Goal: Information Seeking & Learning: Learn about a topic

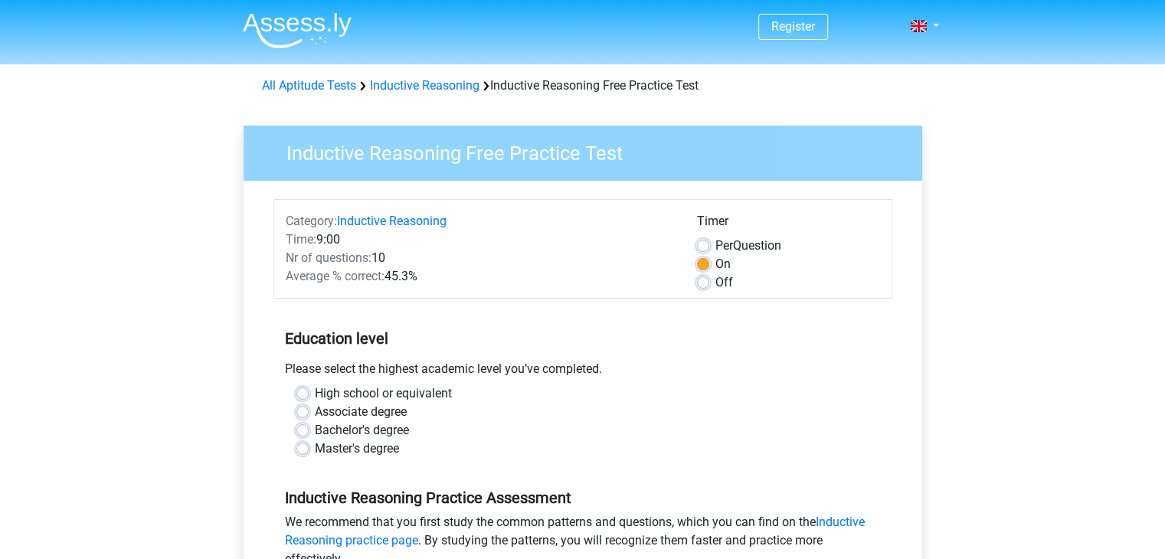
scroll to position [3, 0]
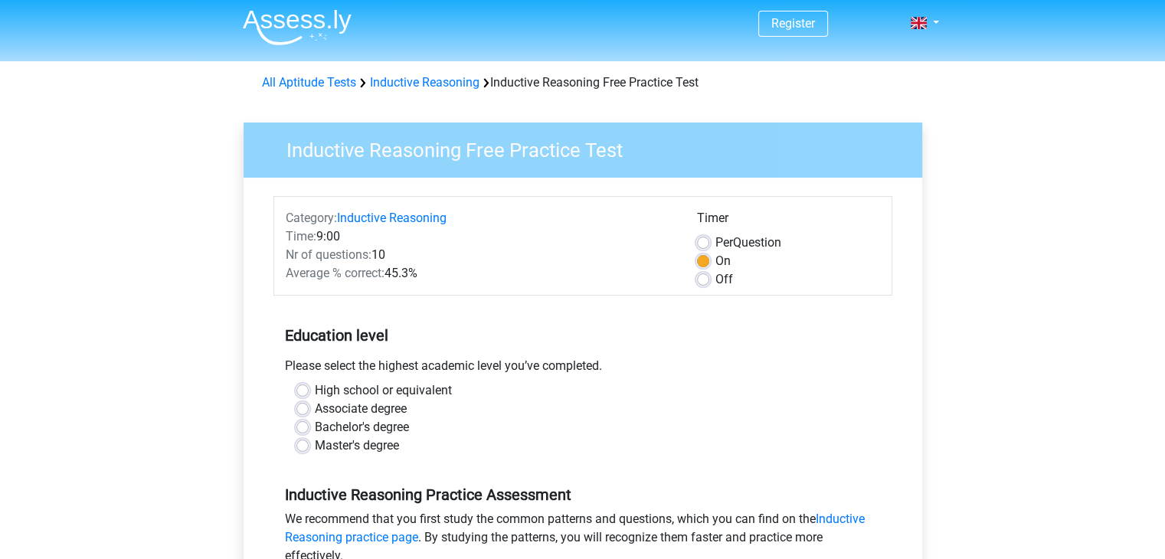
click at [328, 433] on label "Bachelor's degree" at bounding box center [362, 427] width 94 height 18
click at [309, 433] on input "Bachelor's degree" at bounding box center [302, 425] width 12 height 15
radio input "true"
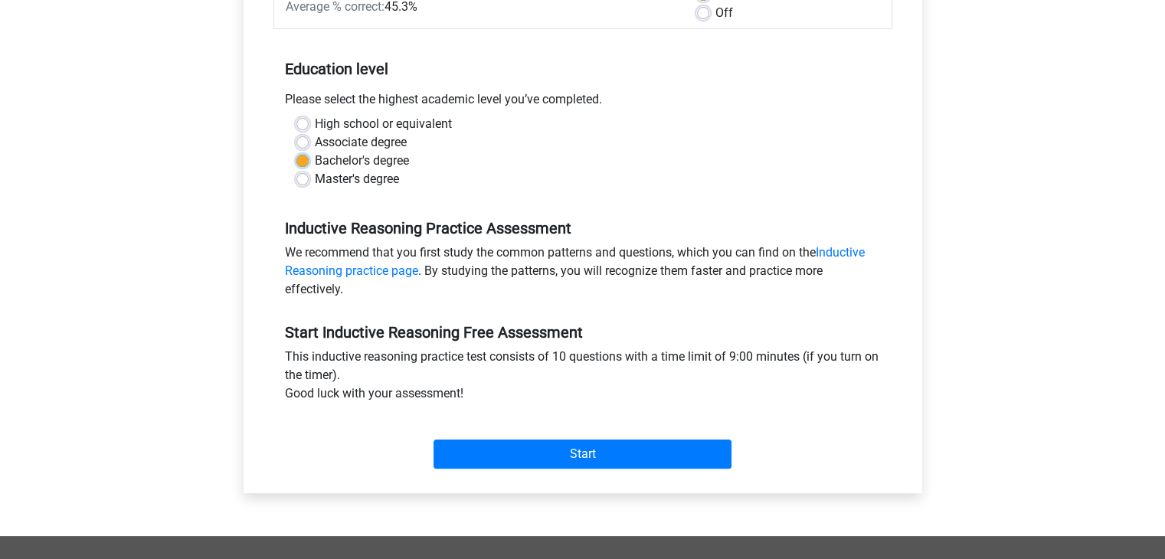
scroll to position [297, 0]
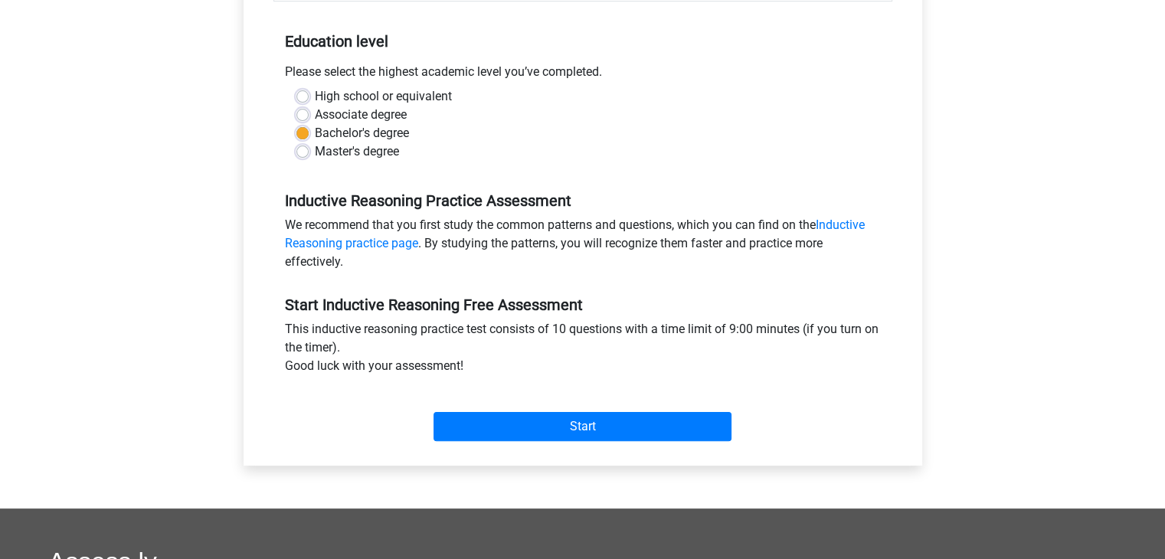
drag, startPoint x: 511, startPoint y: 460, endPoint x: 529, endPoint y: 444, distance: 23.8
click at [529, 444] on div "Category: Inductive Reasoning Time: 9:00 Nr of questions: 10 Average % correct:…" at bounding box center [582, 175] width 655 height 582
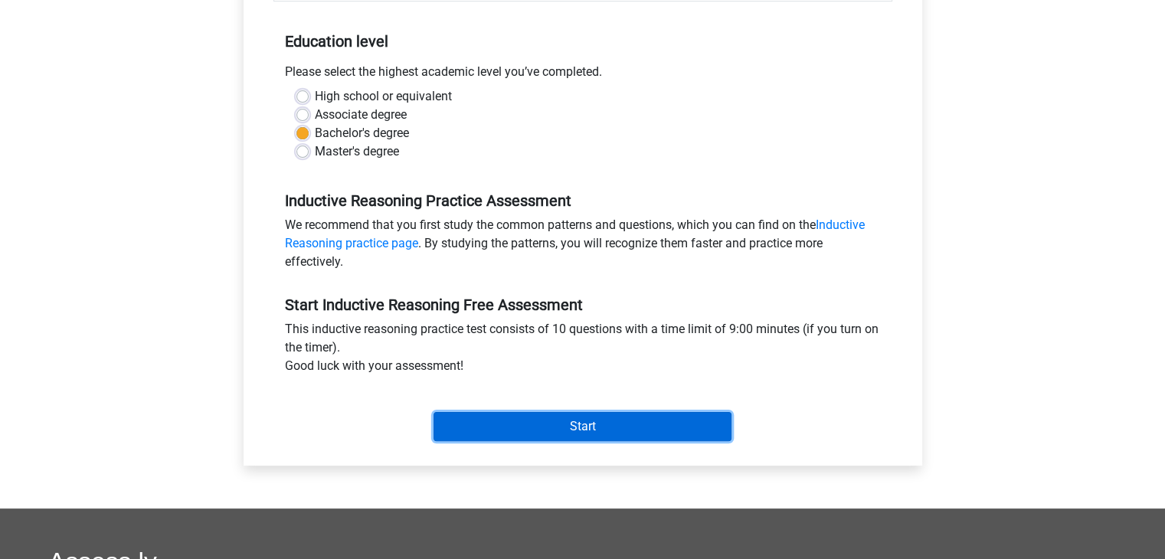
click at [550, 424] on input "Start" at bounding box center [582, 426] width 298 height 29
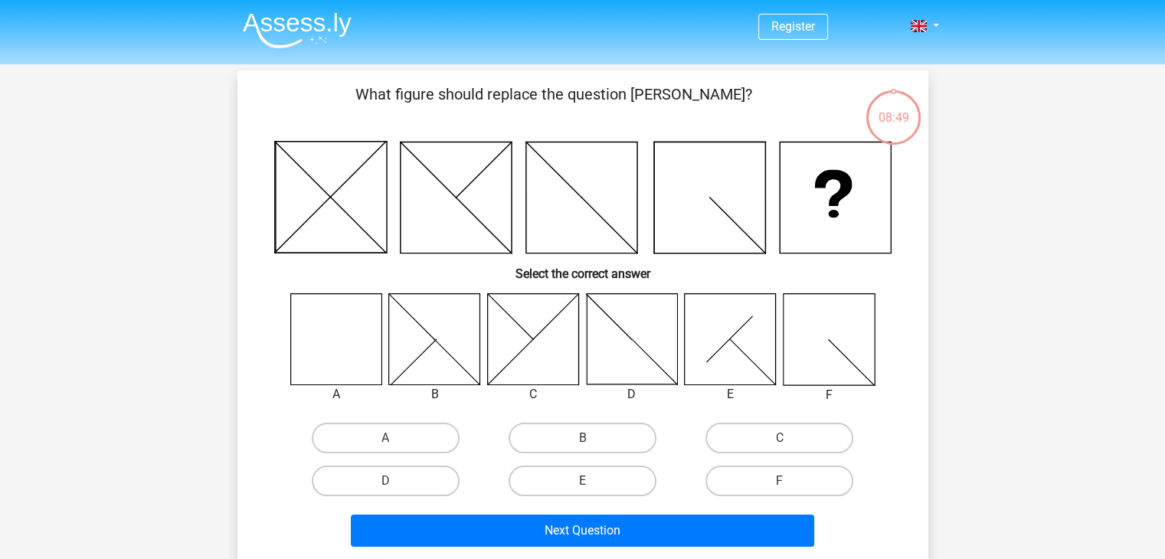
click at [270, 327] on div "A B C D E F" at bounding box center [583, 397] width 642 height 209
click at [405, 442] on label "A" at bounding box center [386, 438] width 148 height 31
click at [395, 442] on input "A" at bounding box center [390, 443] width 10 height 10
radio input "true"
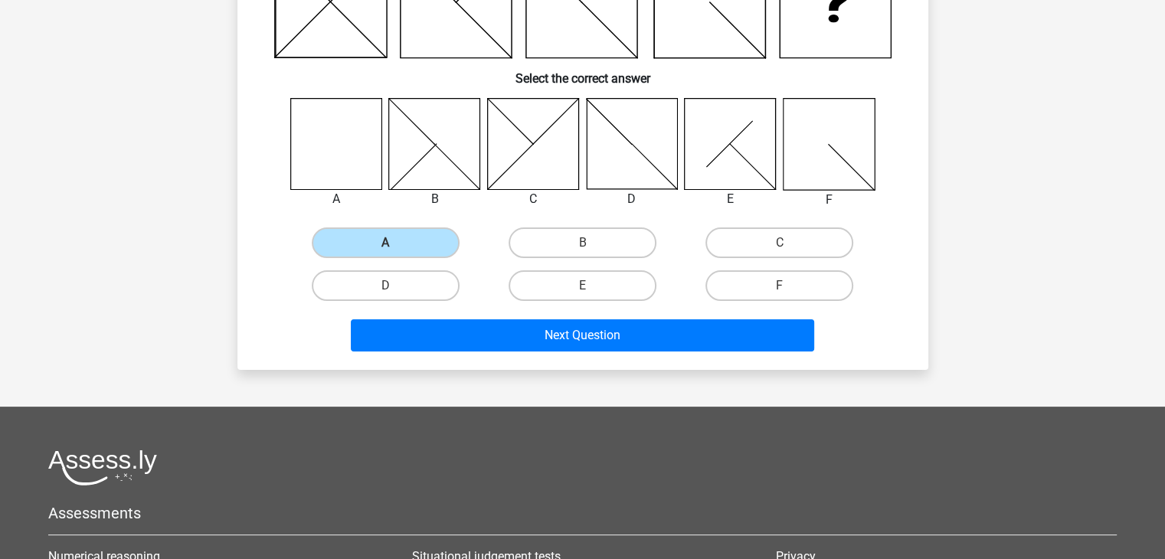
scroll to position [198, 0]
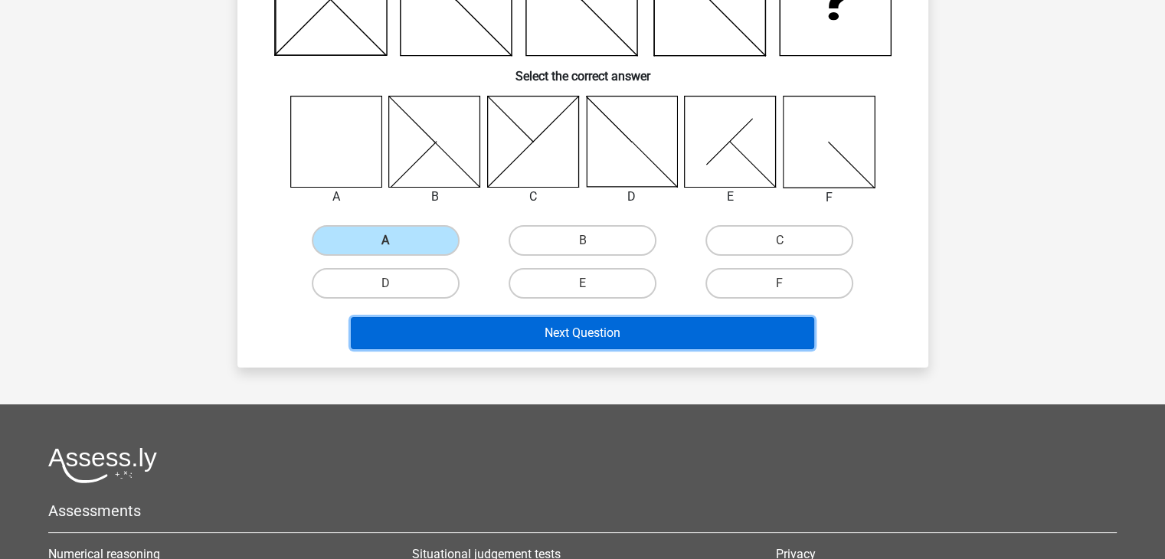
click at [628, 341] on button "Next Question" at bounding box center [582, 333] width 463 height 32
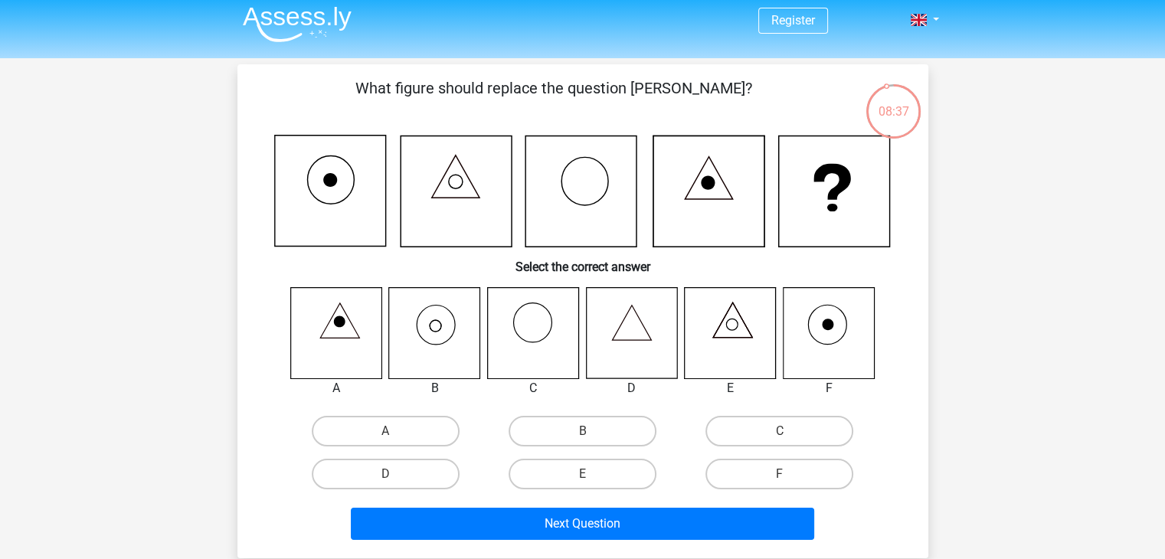
scroll to position [0, 0]
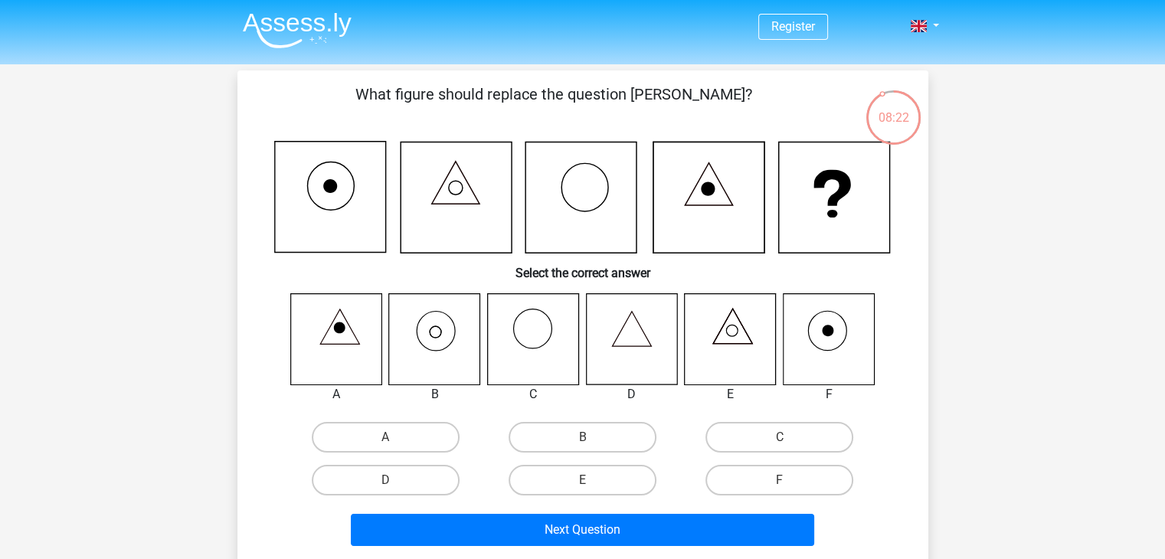
click at [859, 353] on icon at bounding box center [827, 338] width 91 height 91
click at [775, 482] on label "F" at bounding box center [779, 480] width 148 height 31
click at [779, 482] on input "F" at bounding box center [784, 485] width 10 height 10
radio input "true"
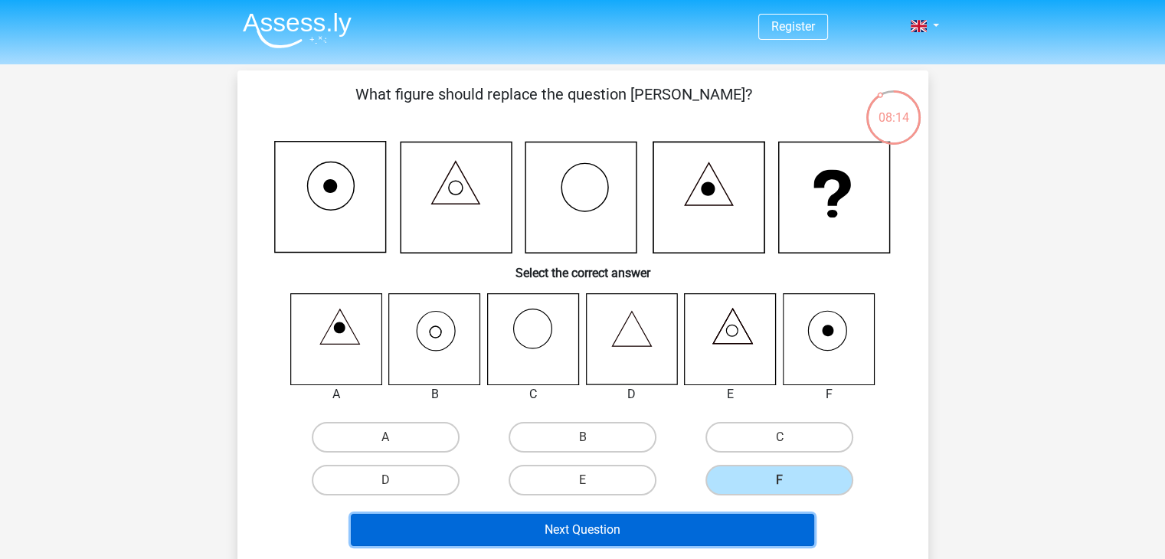
click at [657, 534] on button "Next Question" at bounding box center [582, 530] width 463 height 32
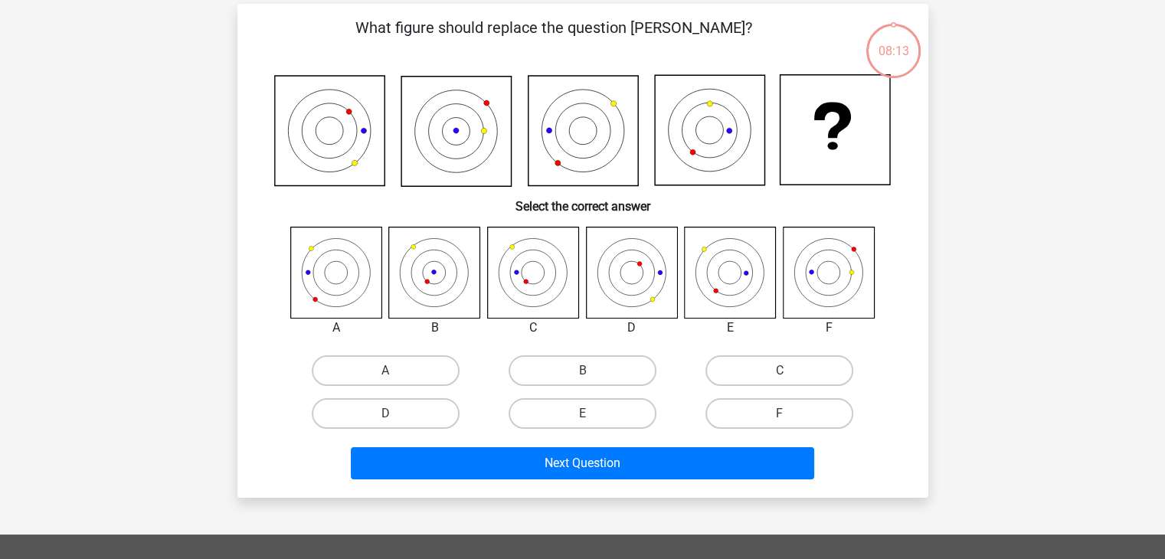
scroll to position [70, 0]
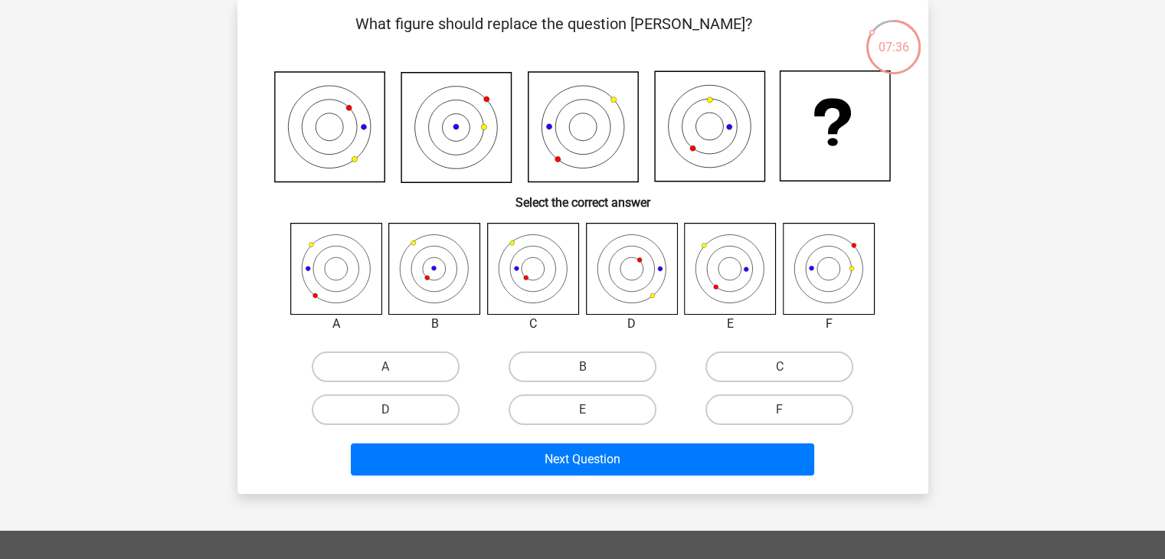
click at [401, 253] on icon at bounding box center [434, 268] width 91 height 91
click at [597, 356] on label "B" at bounding box center [582, 366] width 148 height 31
click at [592, 367] on input "B" at bounding box center [587, 372] width 10 height 10
radio input "true"
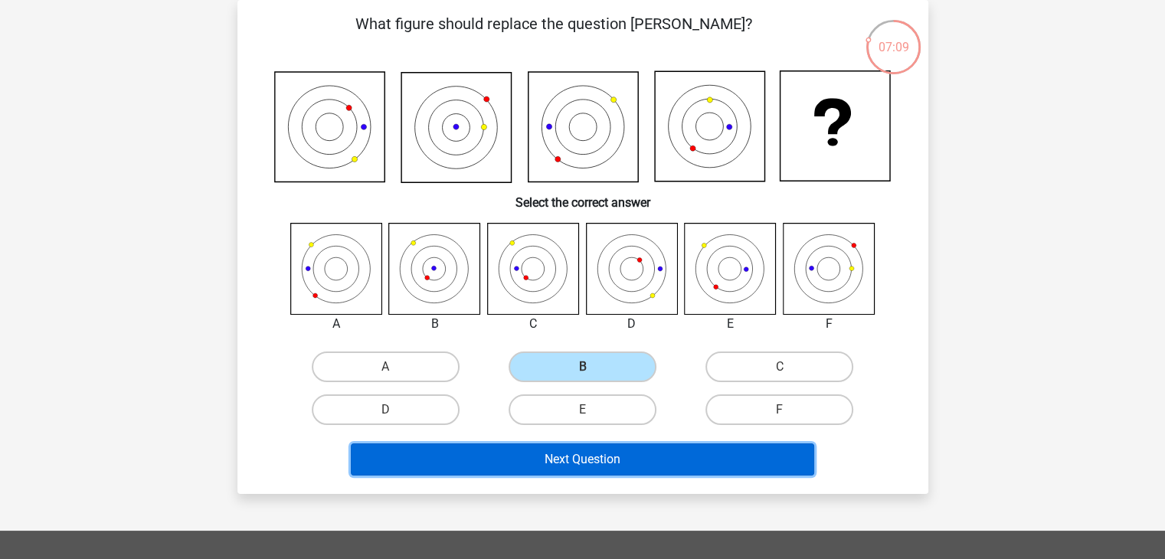
click at [616, 472] on button "Next Question" at bounding box center [582, 459] width 463 height 32
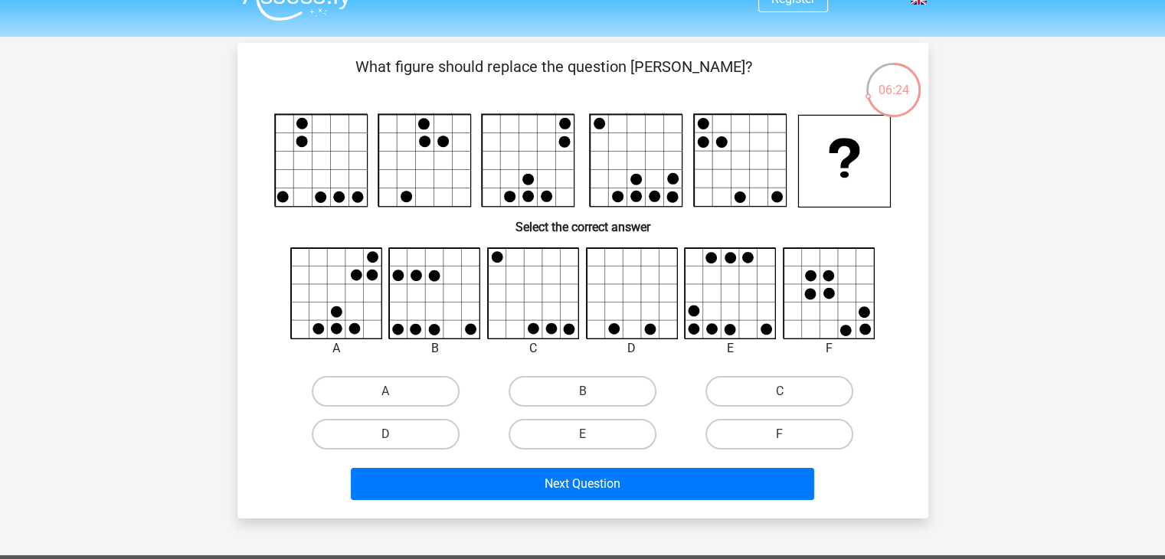
scroll to position [0, 0]
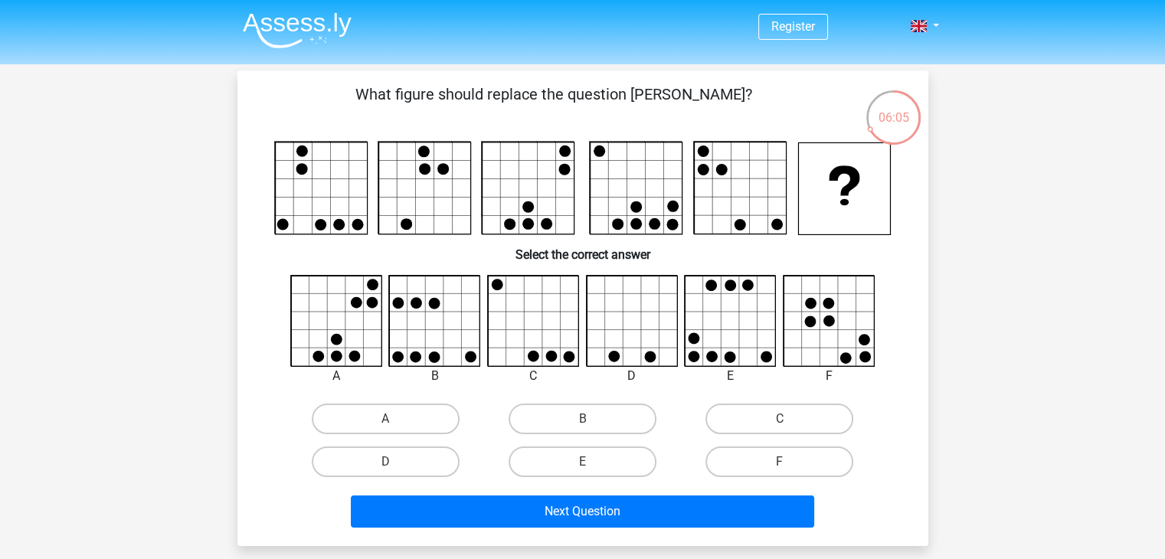
click at [380, 341] on div at bounding box center [435, 321] width 116 height 93
click at [400, 408] on label "A" at bounding box center [386, 418] width 148 height 31
click at [395, 419] on input "A" at bounding box center [390, 424] width 10 height 10
radio input "true"
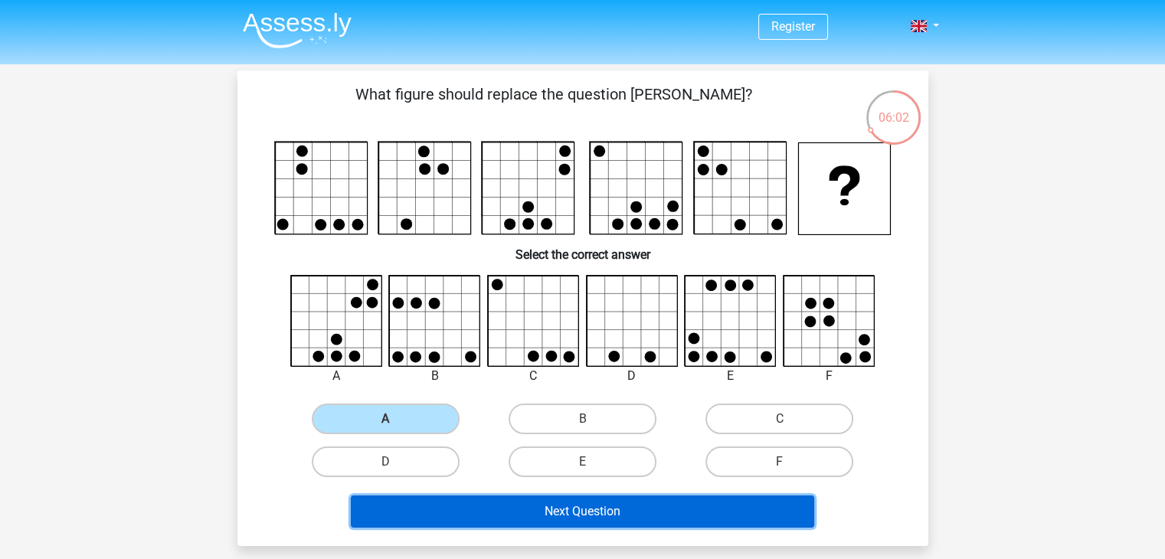
click at [606, 508] on button "Next Question" at bounding box center [582, 511] width 463 height 32
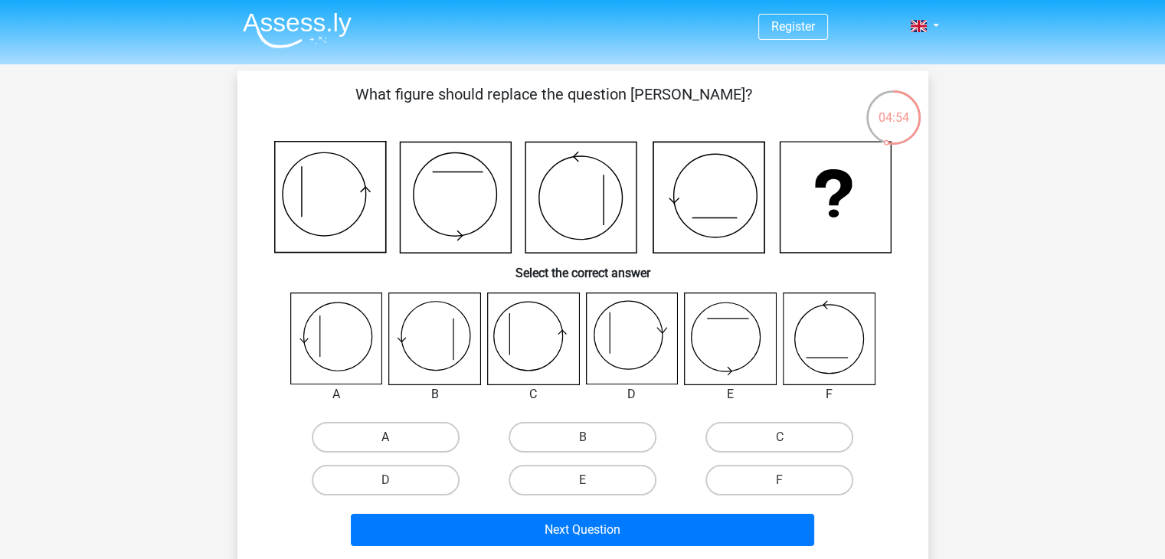
click at [383, 430] on label "A" at bounding box center [386, 437] width 148 height 31
click at [385, 437] on input "A" at bounding box center [390, 442] width 10 height 10
radio input "true"
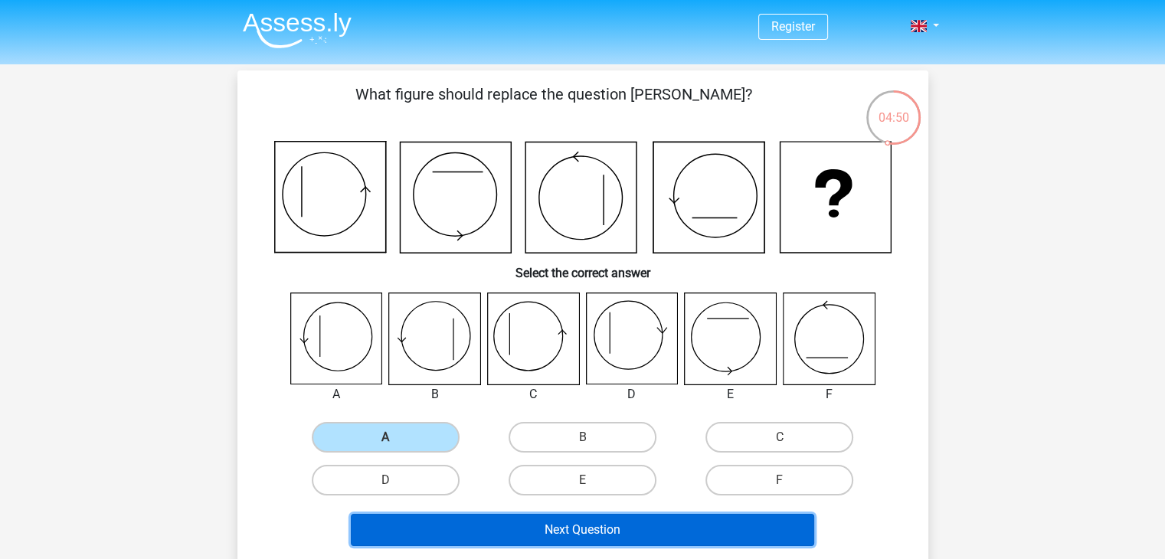
click at [585, 537] on button "Next Question" at bounding box center [582, 530] width 463 height 32
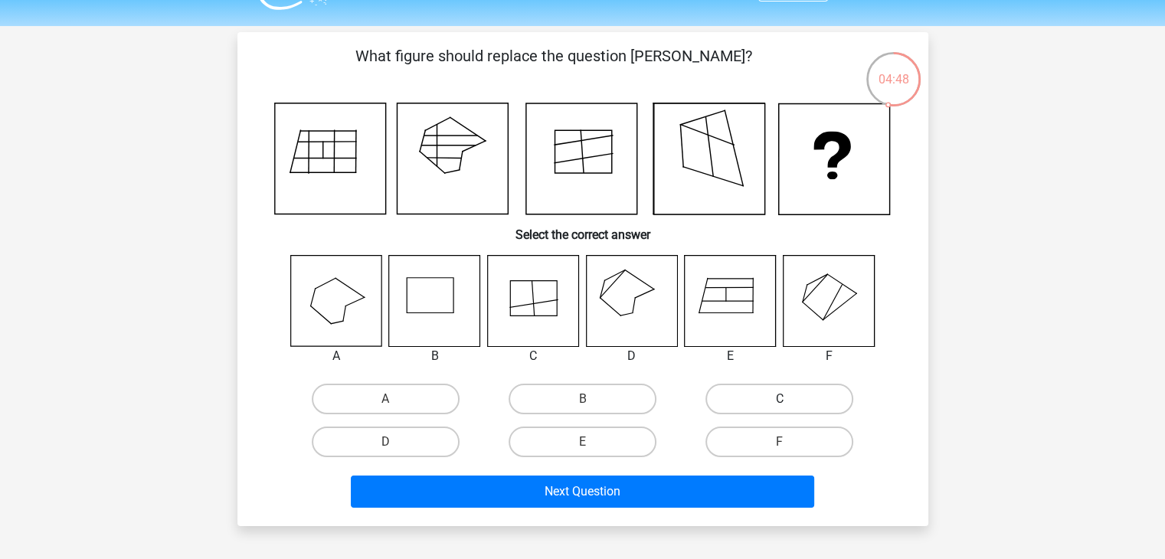
scroll to position [34, 0]
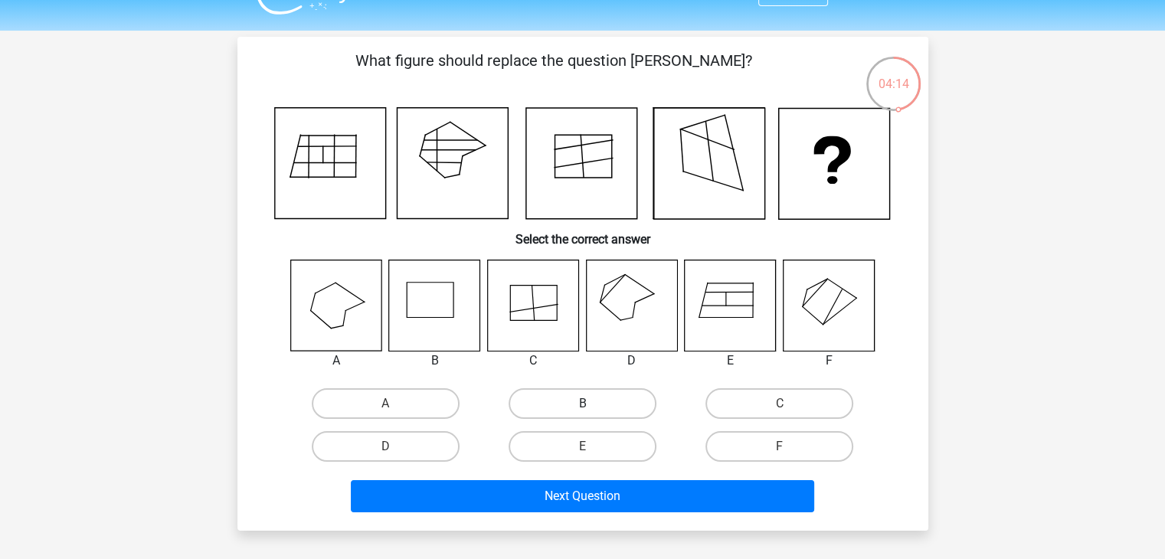
click at [581, 417] on label "B" at bounding box center [582, 403] width 148 height 31
click at [582, 413] on input "B" at bounding box center [587, 408] width 10 height 10
radio input "true"
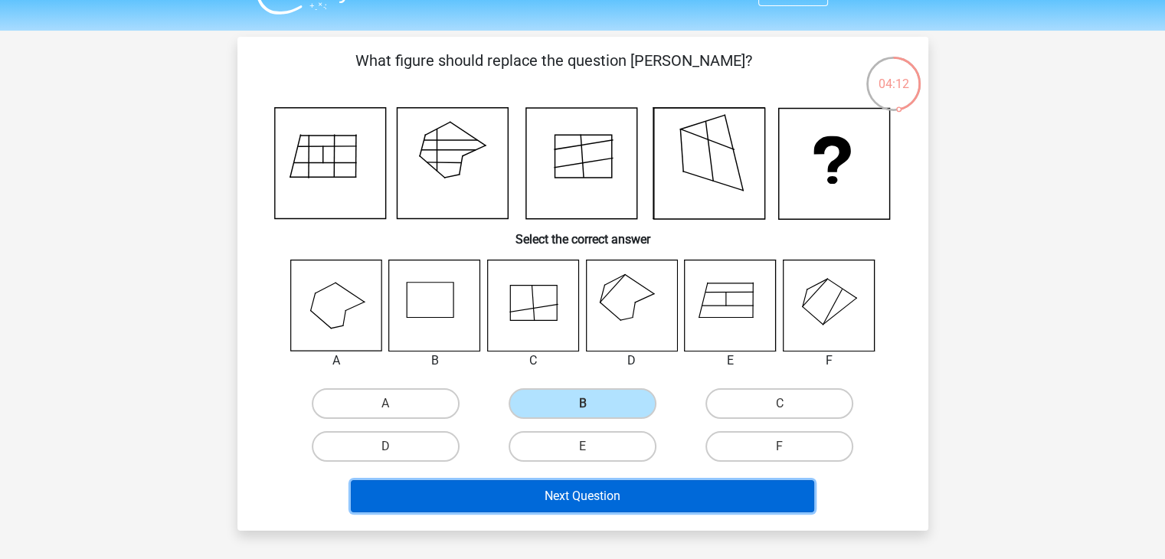
click at [570, 506] on button "Next Question" at bounding box center [582, 496] width 463 height 32
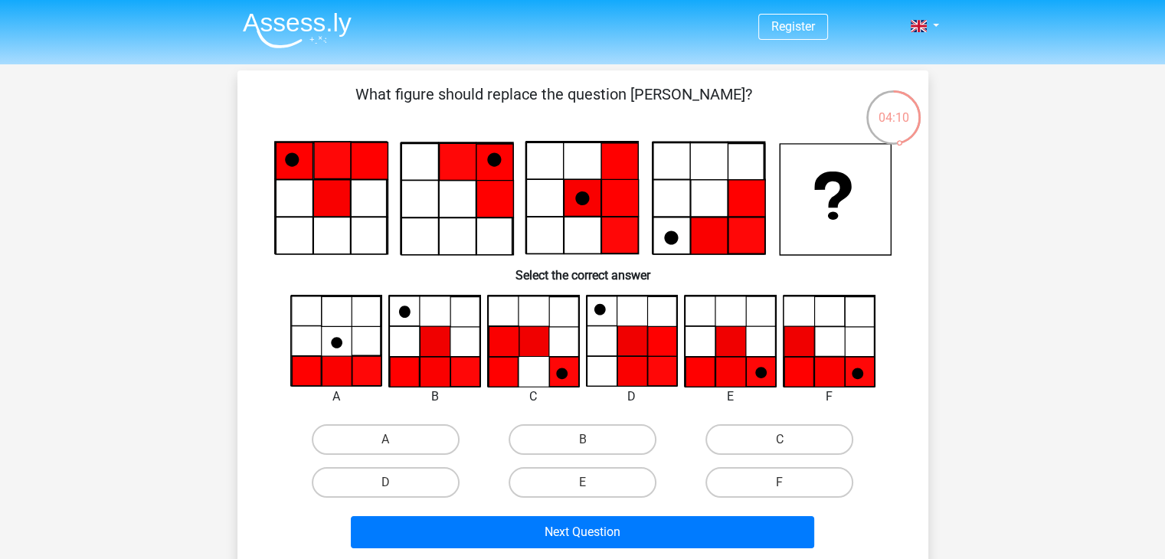
scroll to position [3, 0]
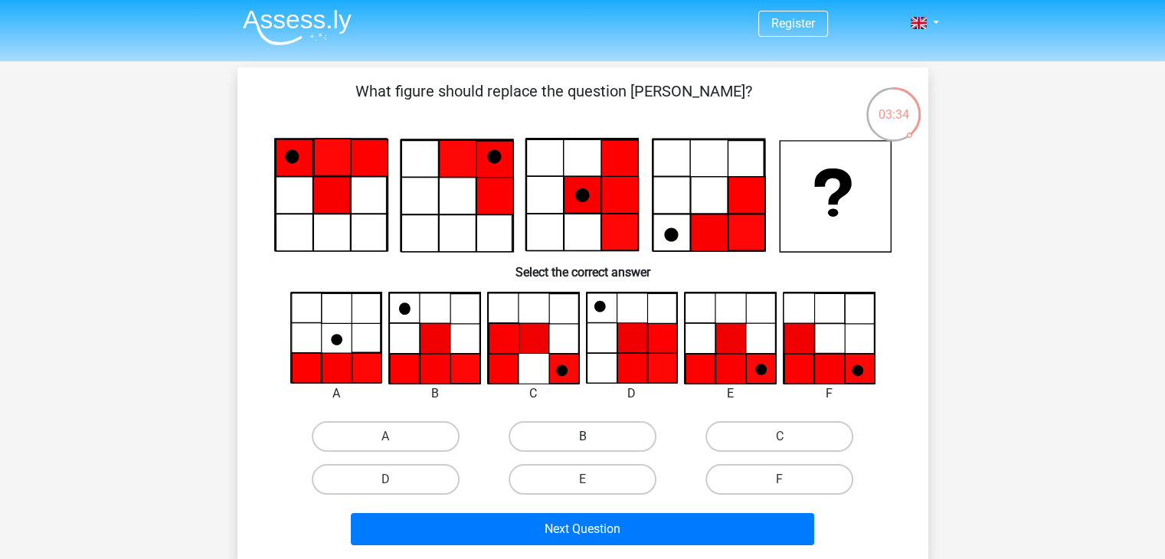
click at [609, 436] on label "B" at bounding box center [582, 436] width 148 height 31
click at [592, 436] on input "B" at bounding box center [587, 441] width 10 height 10
radio input "true"
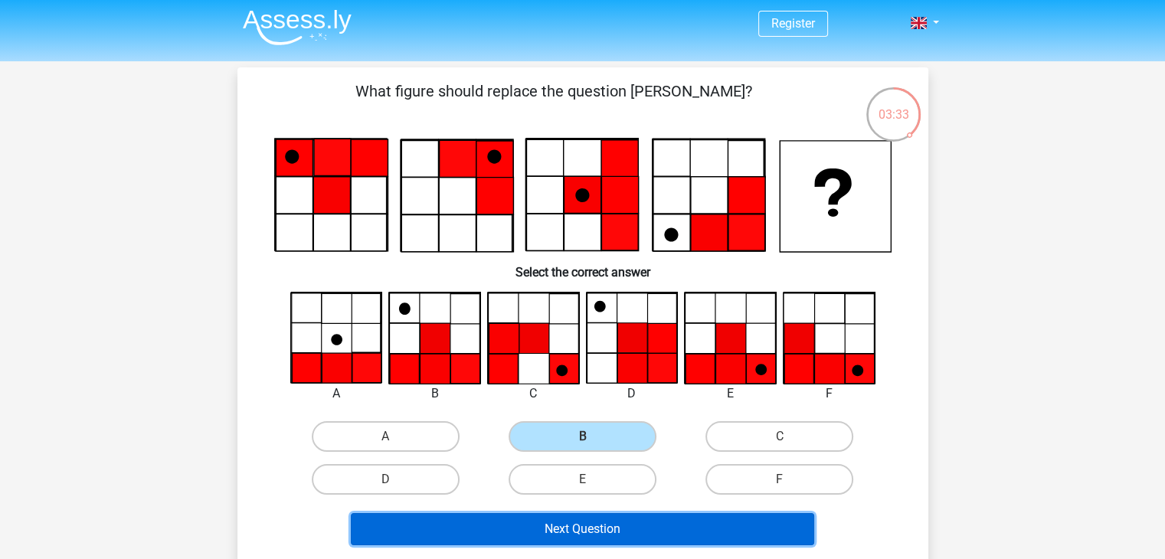
click at [616, 522] on button "Next Question" at bounding box center [582, 529] width 463 height 32
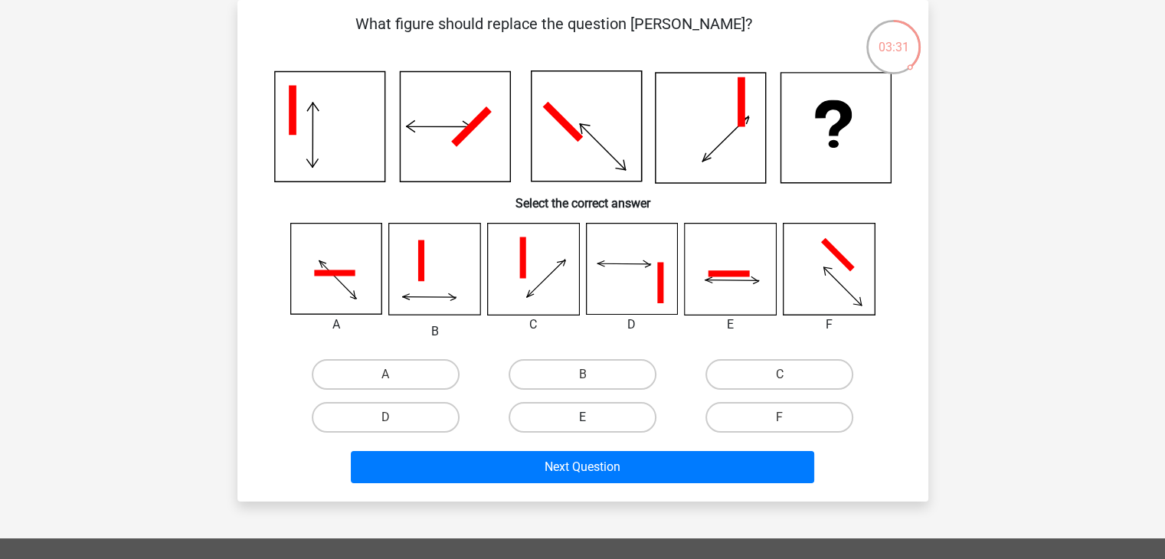
scroll to position [0, 0]
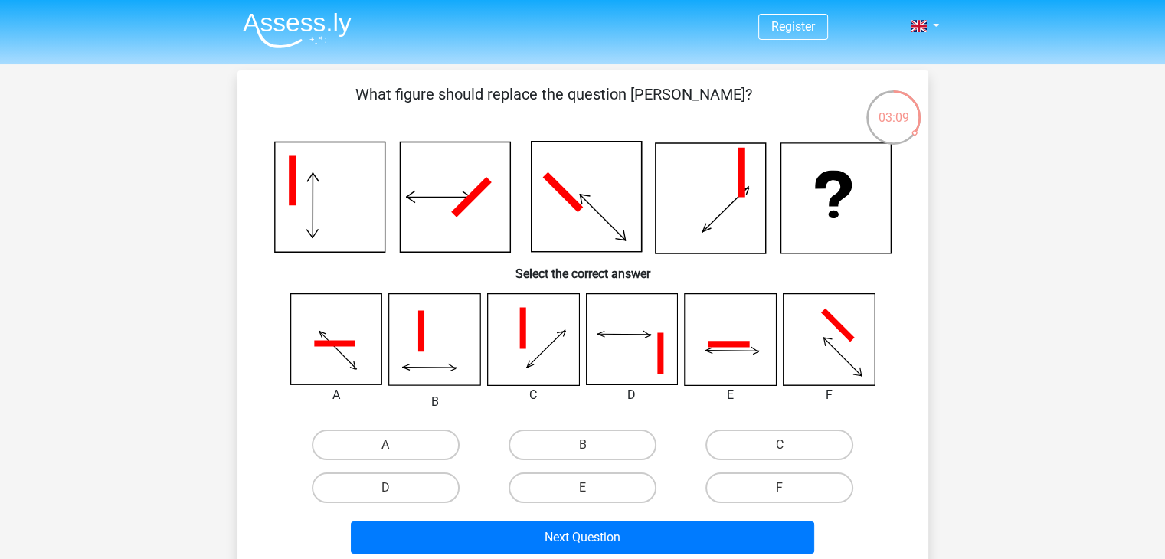
click at [618, 427] on div "B" at bounding box center [582, 444] width 197 height 43
click at [558, 473] on label "E" at bounding box center [582, 487] width 148 height 31
click at [582, 488] on input "E" at bounding box center [587, 493] width 10 height 10
radio input "true"
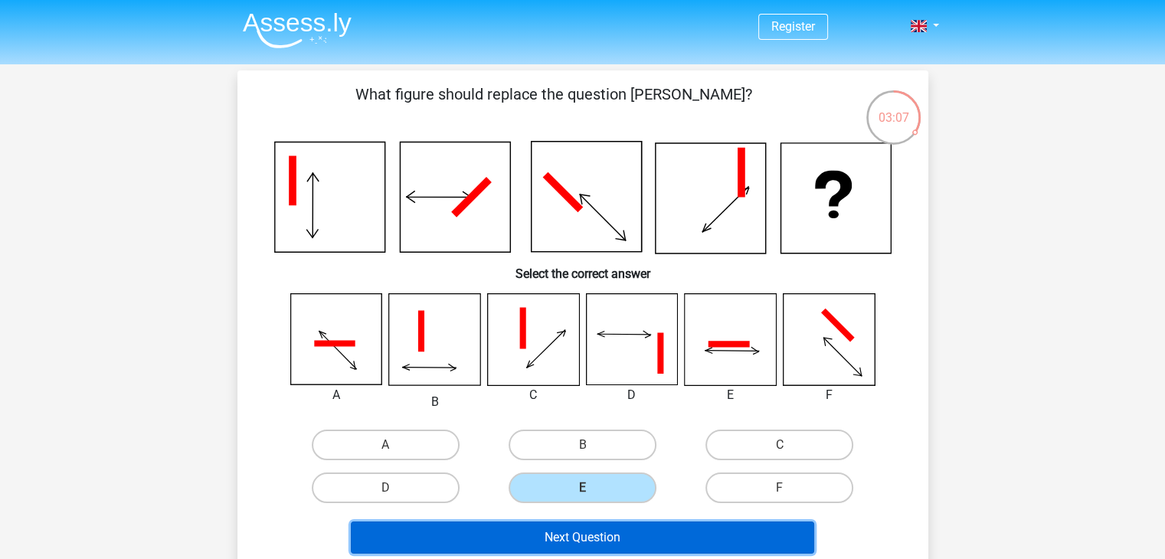
click at [761, 537] on button "Next Question" at bounding box center [582, 537] width 463 height 32
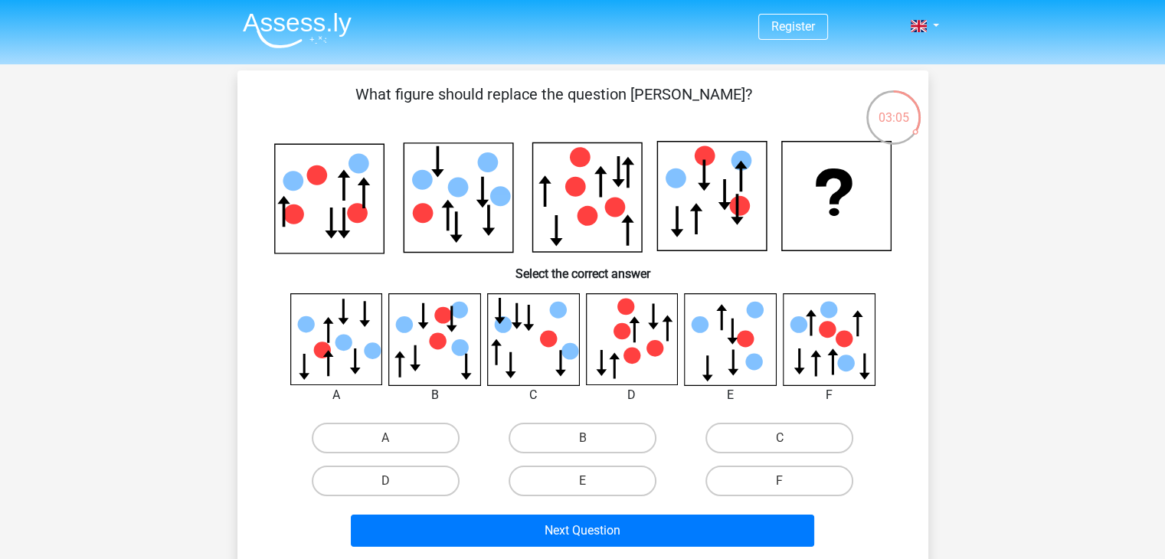
scroll to position [6, 0]
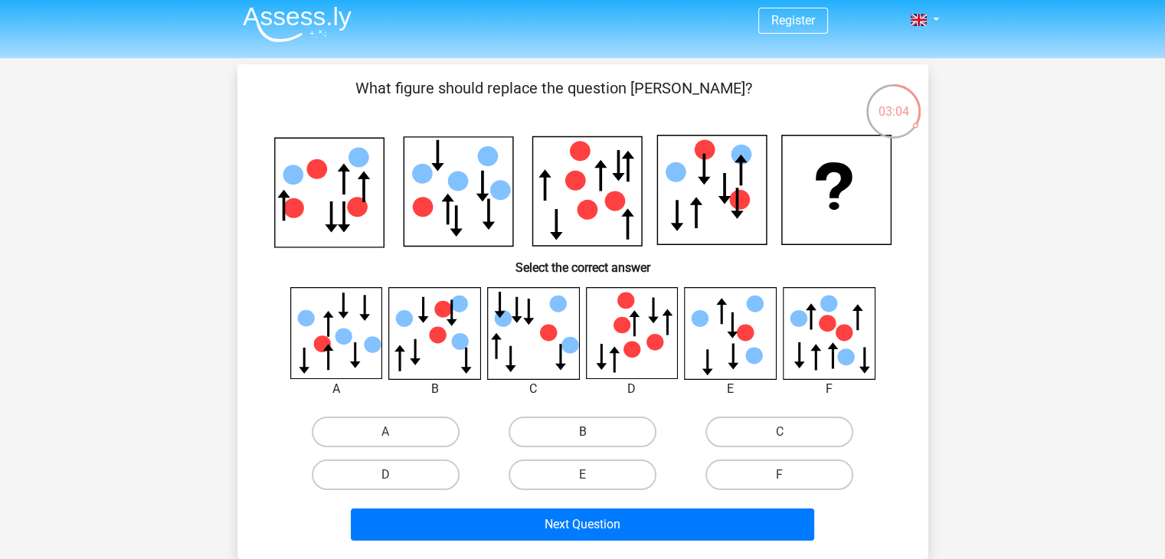
click at [590, 418] on label "B" at bounding box center [582, 431] width 148 height 31
click at [590, 432] on input "B" at bounding box center [587, 437] width 10 height 10
radio input "true"
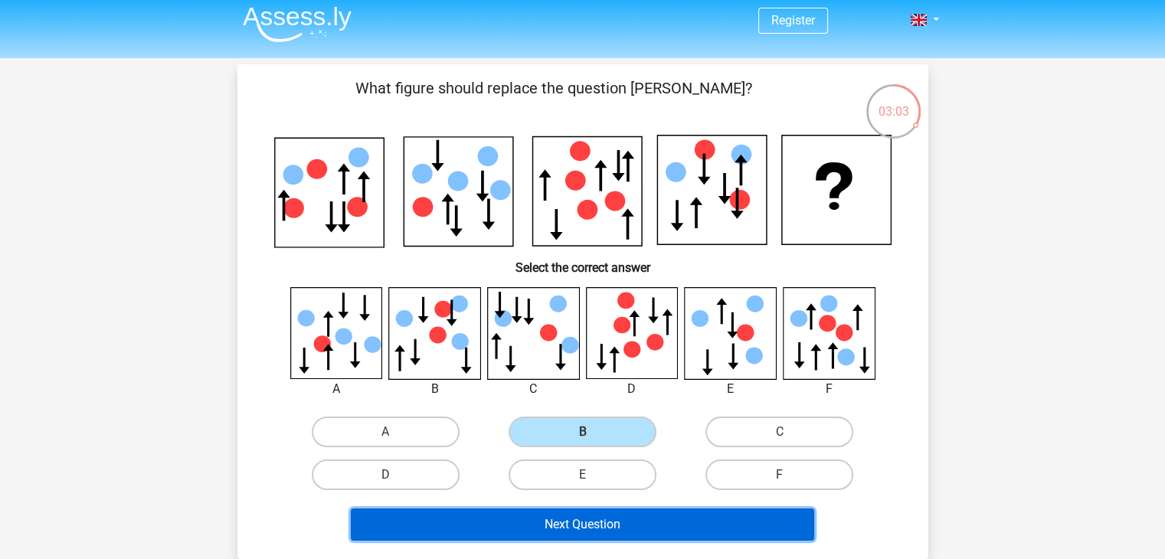
click at [594, 515] on button "Next Question" at bounding box center [582, 524] width 463 height 32
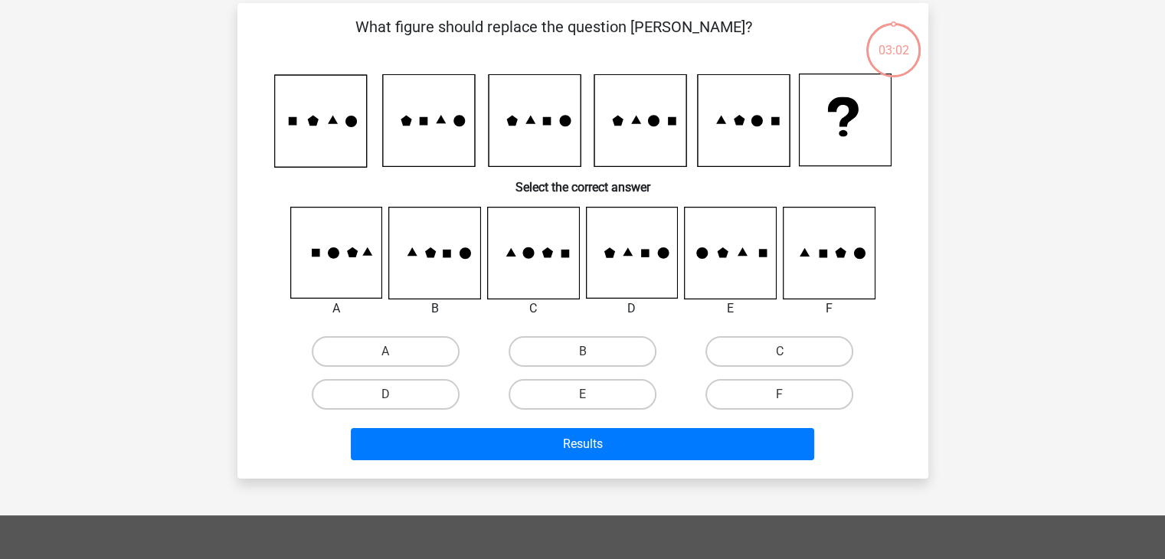
scroll to position [70, 0]
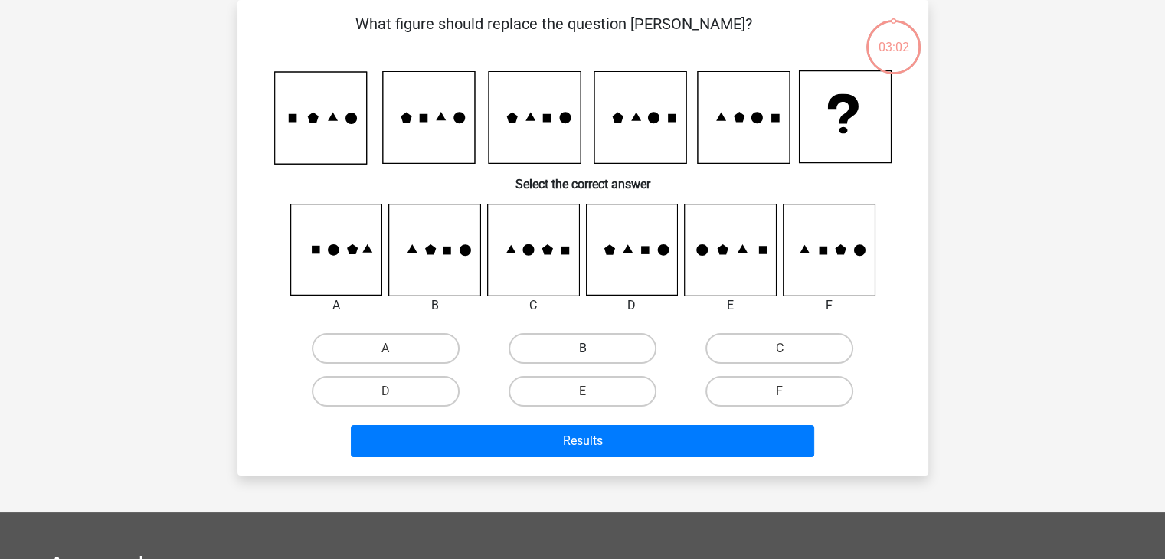
drag, startPoint x: 594, startPoint y: 515, endPoint x: 619, endPoint y: 354, distance: 163.4
click at [619, 354] on div "Register Nederlands English" at bounding box center [582, 423] width 1165 height 987
click at [619, 354] on label "B" at bounding box center [582, 348] width 148 height 31
click at [592, 354] on input "B" at bounding box center [587, 353] width 10 height 10
radio input "true"
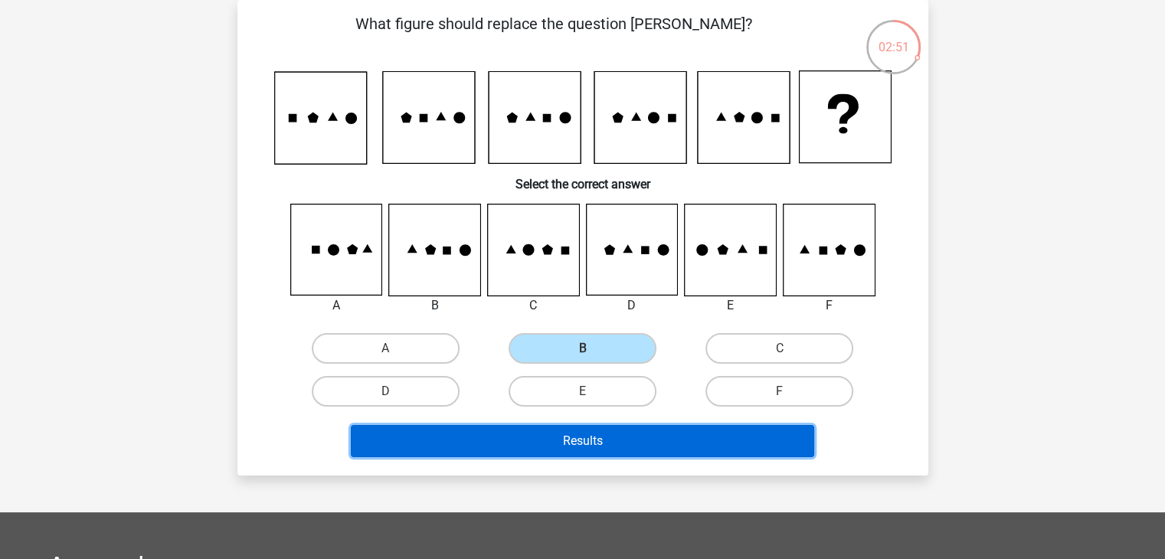
click at [609, 426] on button "Results" at bounding box center [582, 441] width 463 height 32
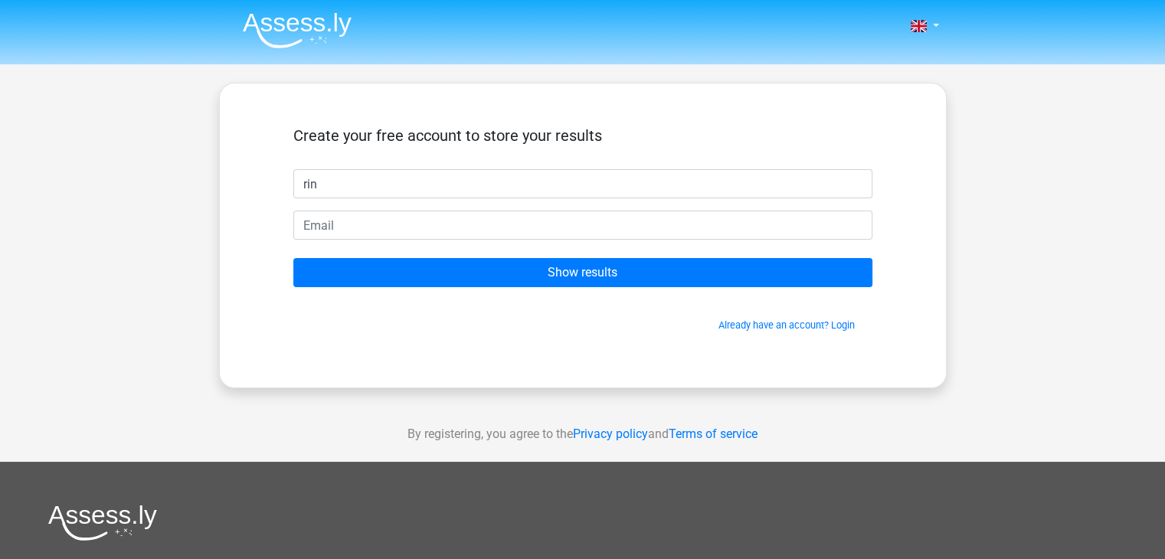
type input "[PERSON_NAME]"
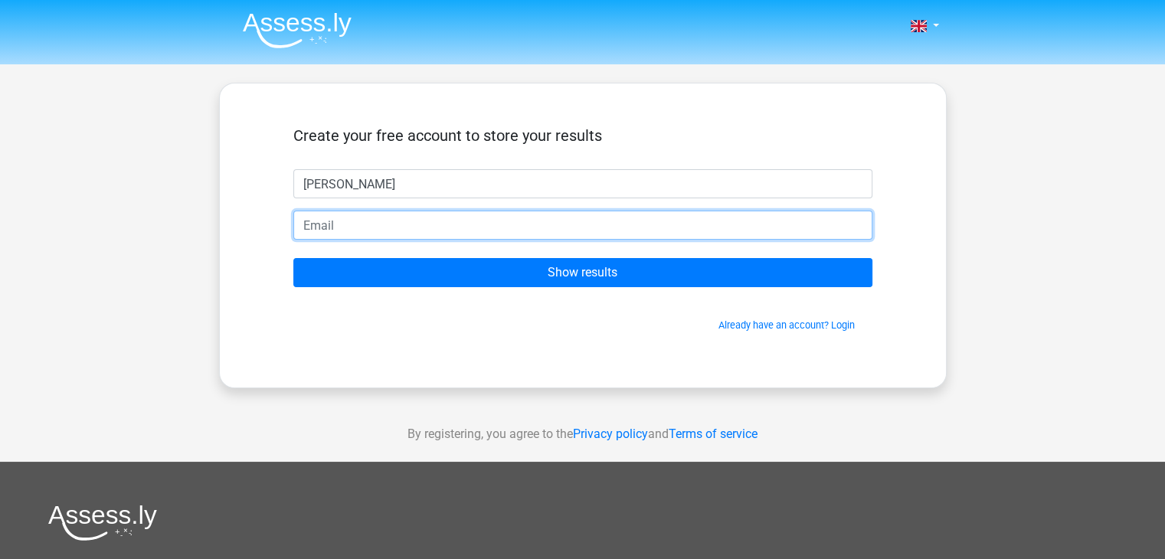
click at [658, 239] on input "email" at bounding box center [582, 225] width 579 height 29
type input "[EMAIL_ADDRESS][DOMAIN_NAME]"
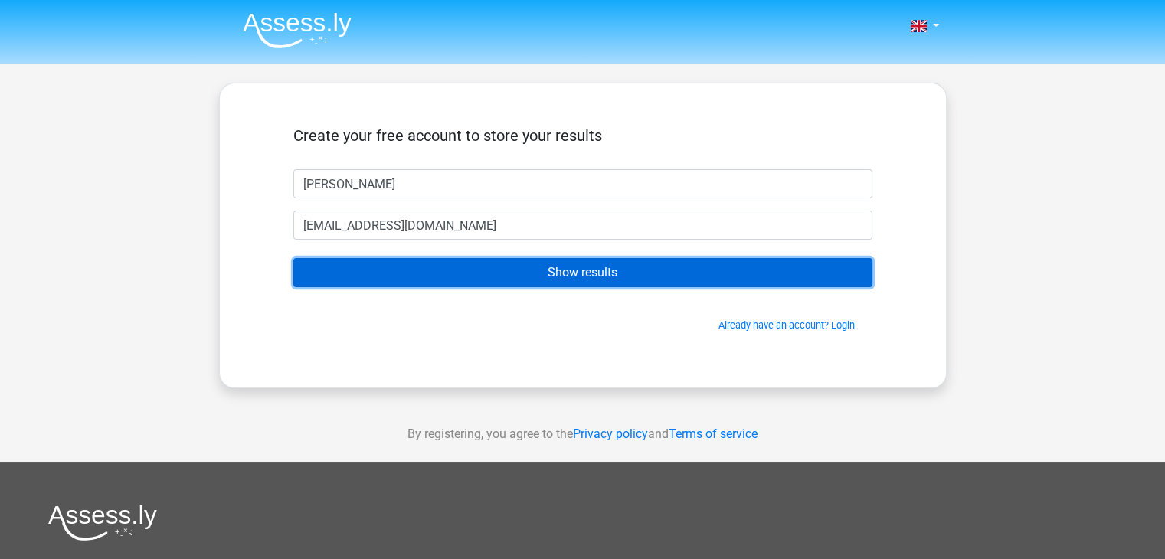
click at [557, 273] on input "Show results" at bounding box center [582, 272] width 579 height 29
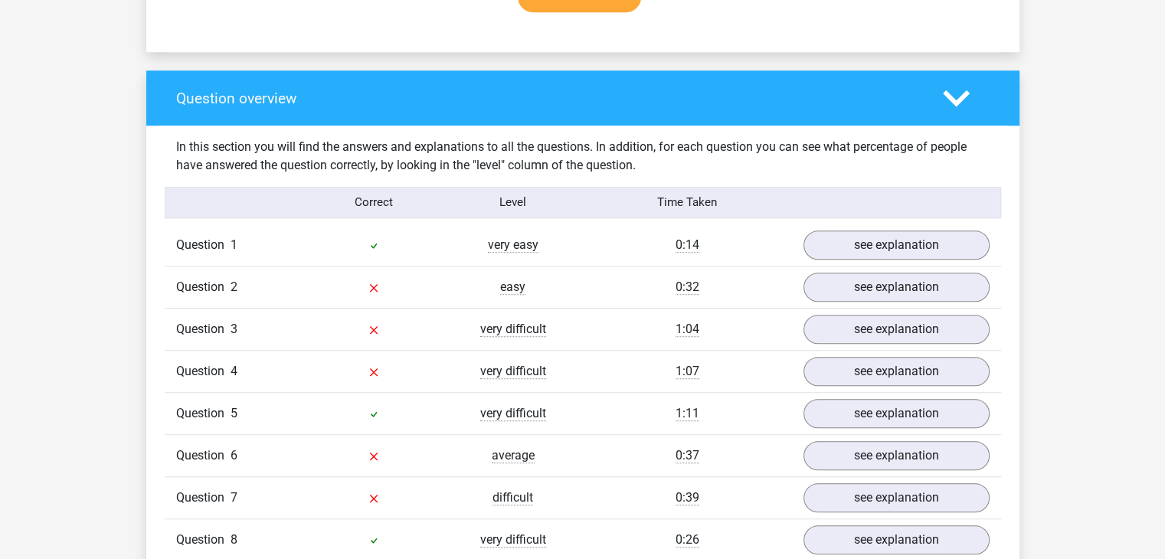
scroll to position [1065, 0]
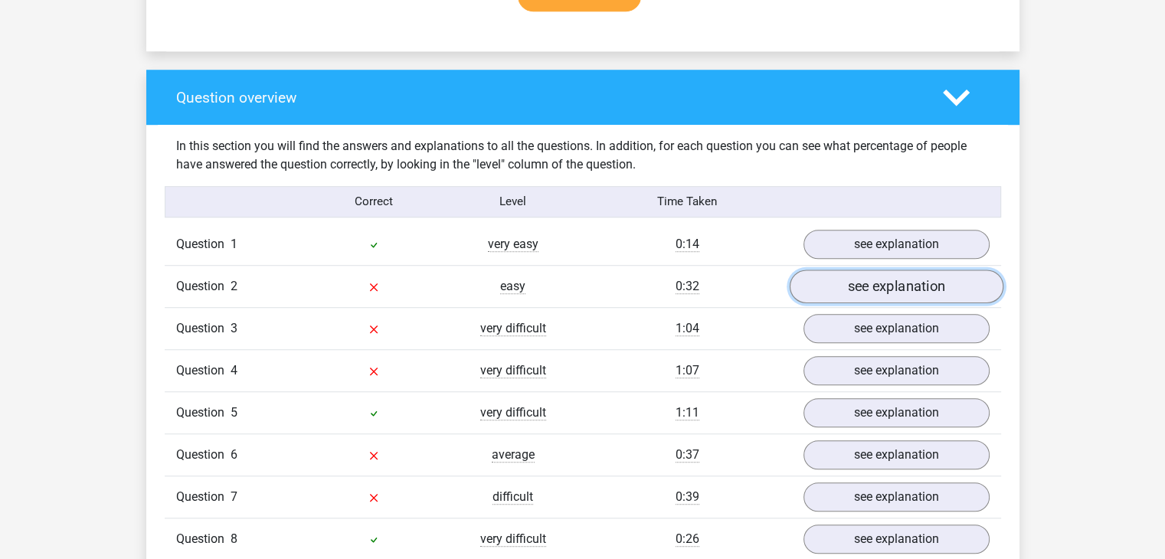
click at [899, 297] on link "see explanation" at bounding box center [896, 286] width 214 height 34
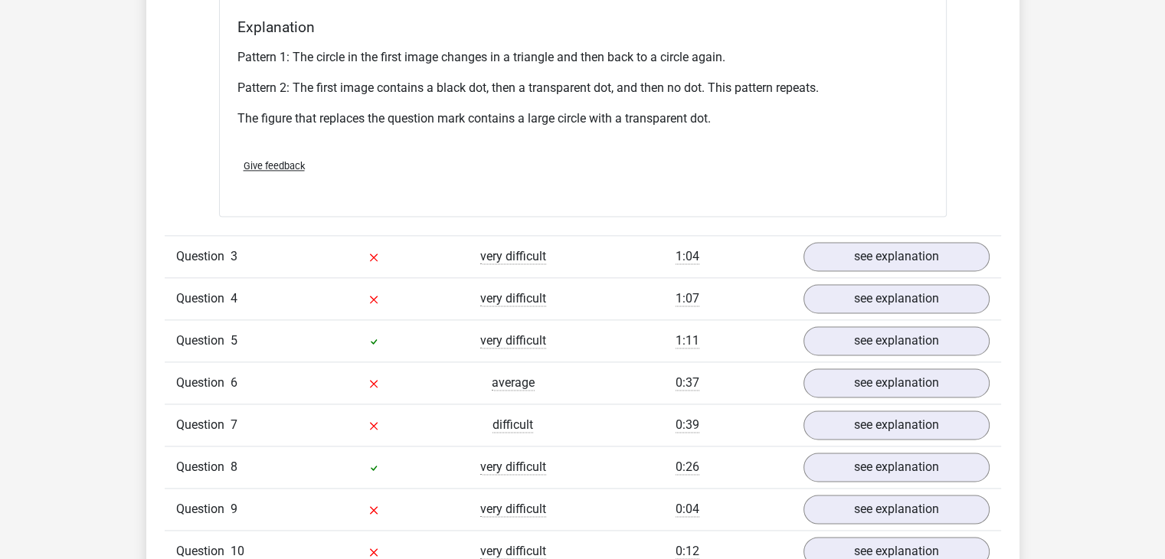
scroll to position [2055, 0]
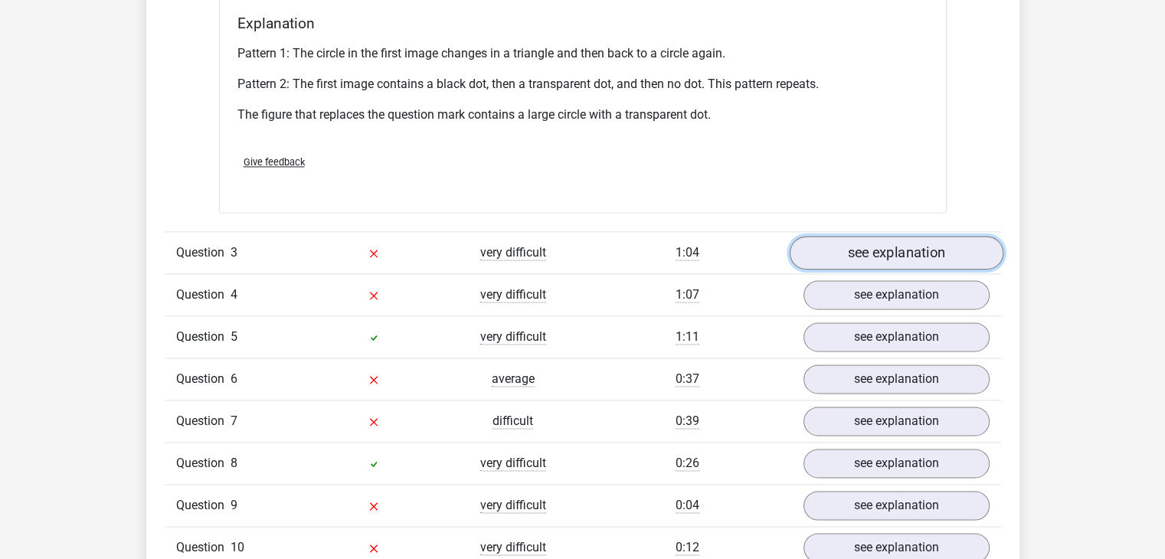
click at [870, 255] on link "see explanation" at bounding box center [896, 253] width 214 height 34
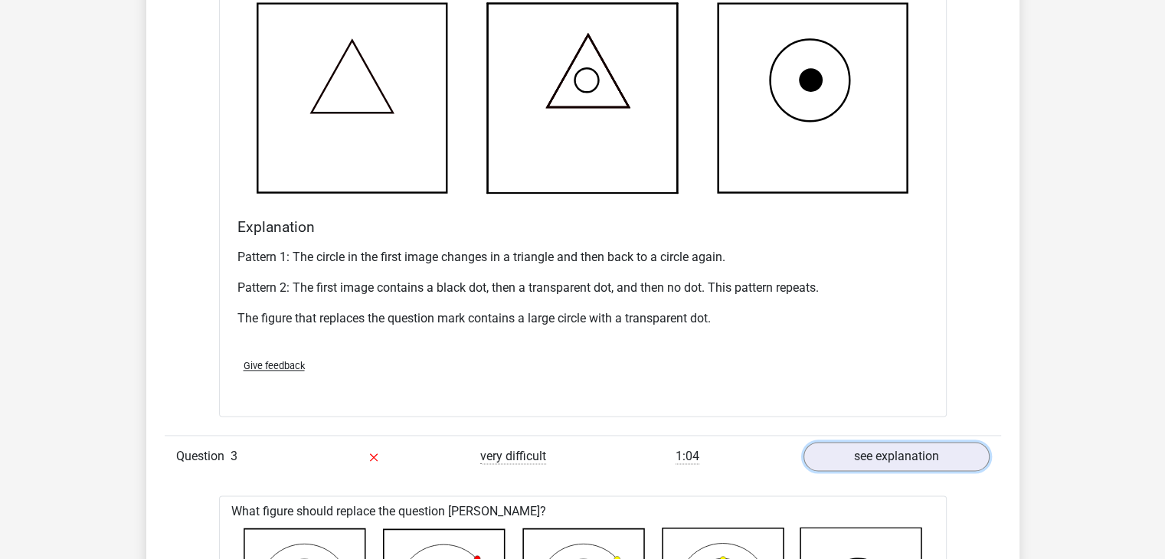
scroll to position [1801, 0]
